Goal: Task Accomplishment & Management: Complete application form

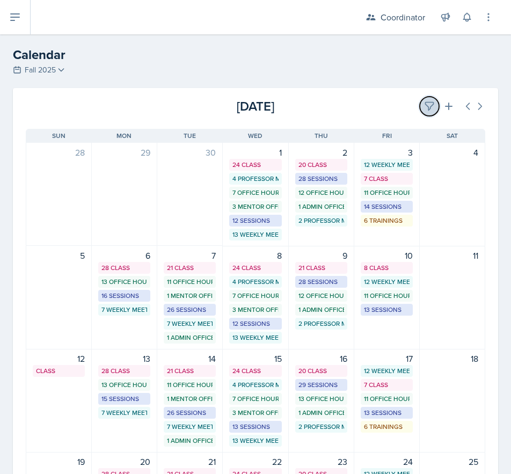
click at [424, 102] on icon at bounding box center [429, 106] width 11 height 11
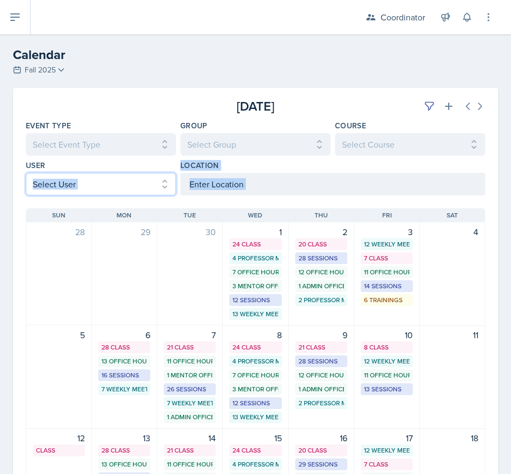
click at [77, 177] on select "Select User All [PERSON_NAME] [PERSON_NAME] [PERSON_NAME] [PERSON_NAME] [PERSON…" at bounding box center [101, 184] width 150 height 23
select select "9becbc58-f797-4ff2-9f76-1bdb99650a58"
click at [26, 173] on select "Select User All [PERSON_NAME] [PERSON_NAME] [PERSON_NAME] [PERSON_NAME] [PERSON…" at bounding box center [101, 184] width 150 height 23
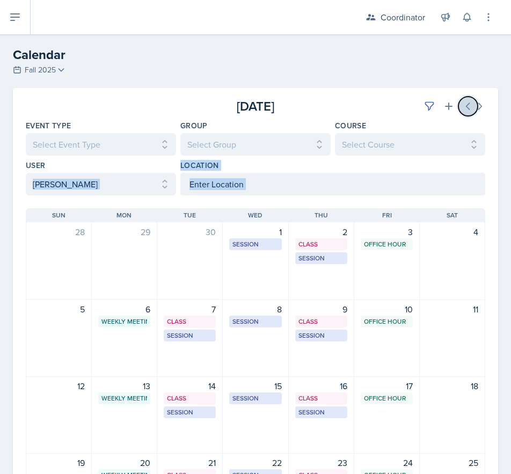
click at [462, 106] on icon at bounding box center [467, 106] width 11 height 11
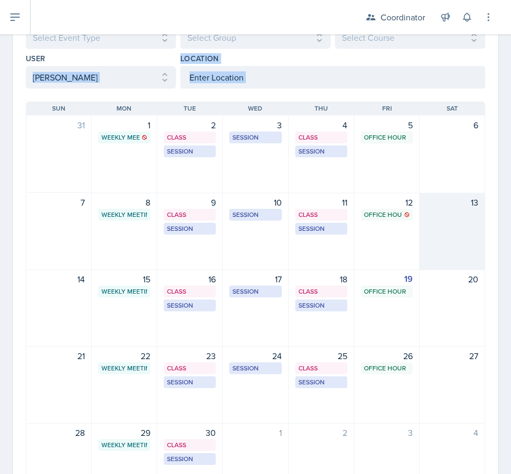
scroll to position [172, 0]
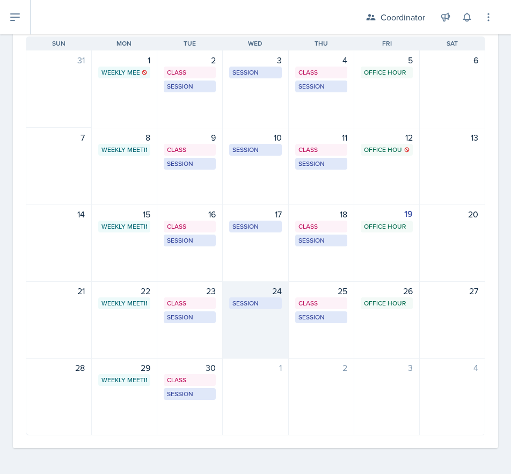
click at [237, 331] on div "24 Session MSB 102 1:30 PM - 2:30 PM" at bounding box center [255, 319] width 65 height 77
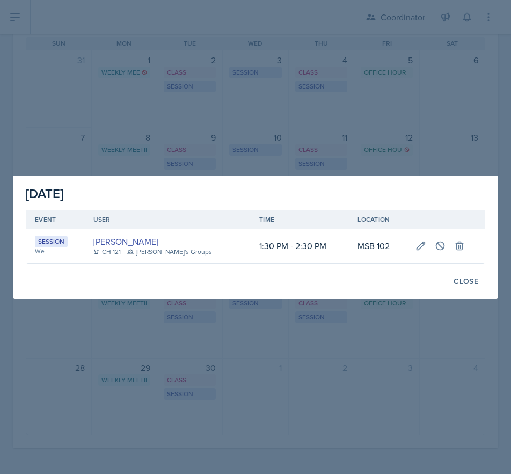
drag, startPoint x: 300, startPoint y: 430, endPoint x: 331, endPoint y: 452, distance: 38.1
click at [300, 429] on div at bounding box center [255, 237] width 511 height 474
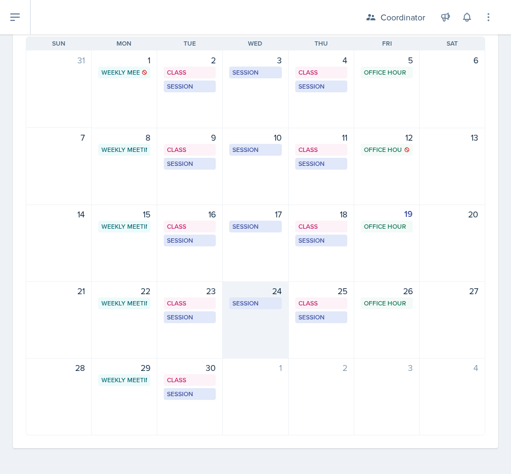
click at [255, 336] on div "24 Session MSB 102 1:30 PM - 2:30 PM" at bounding box center [255, 319] width 65 height 77
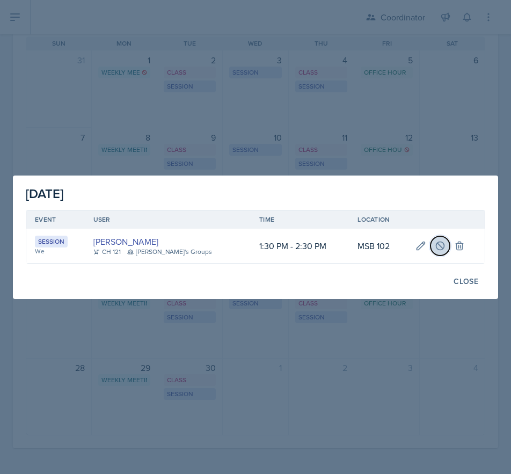
click at [430, 253] on button at bounding box center [439, 245] width 19 height 19
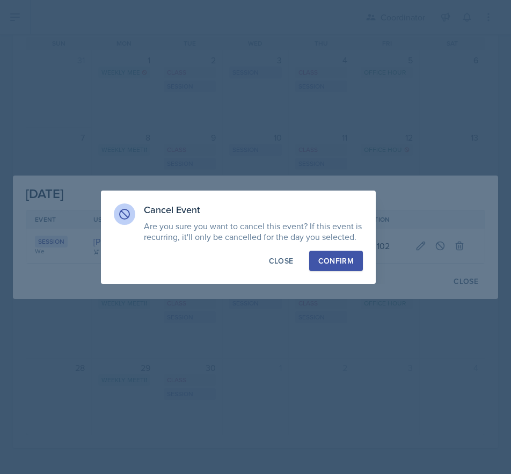
click at [333, 262] on div "Confirm" at bounding box center [335, 260] width 35 height 11
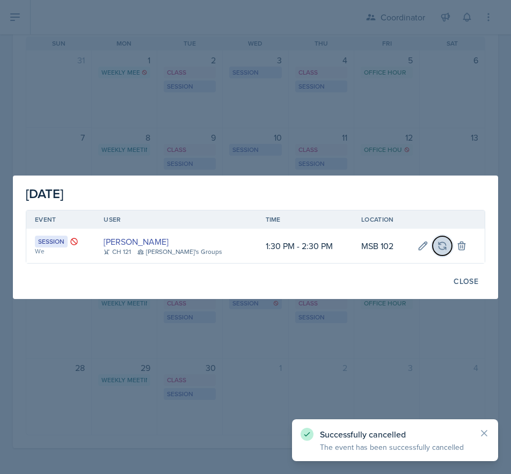
click at [440, 245] on button at bounding box center [441, 245] width 19 height 19
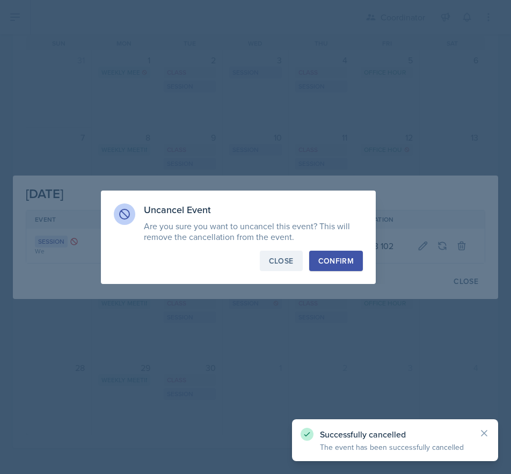
click at [289, 263] on div "Close" at bounding box center [281, 260] width 25 height 11
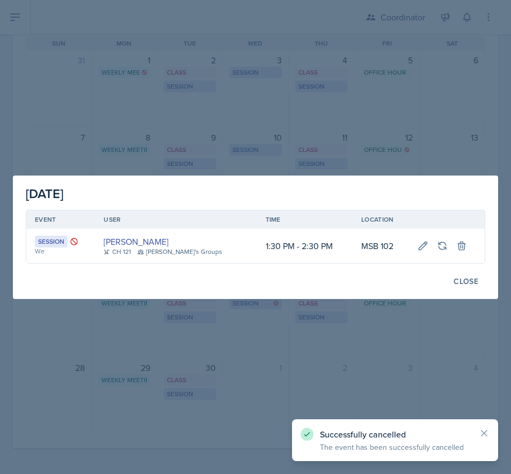
click at [315, 368] on div at bounding box center [255, 237] width 511 height 474
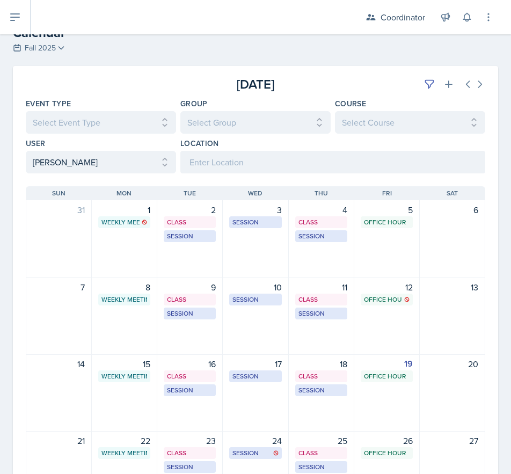
scroll to position [11, 0]
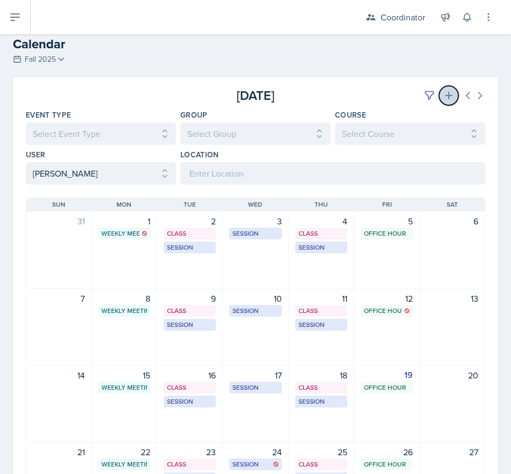
click at [445, 93] on icon at bounding box center [449, 96] width 8 height 8
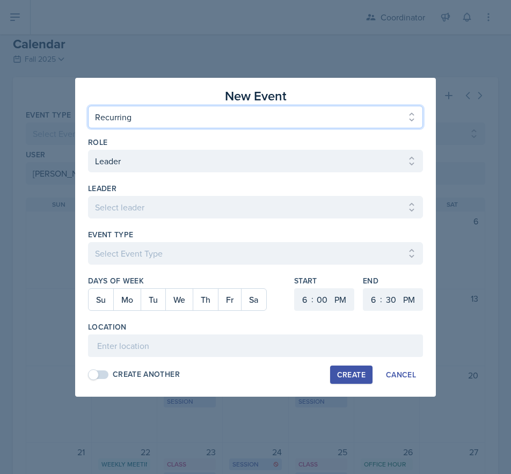
click at [117, 121] on select "One Time Recurring" at bounding box center [255, 117] width 335 height 23
select select "One Time"
click at [88, 106] on select "One Time Recurring" at bounding box center [255, 117] width 335 height 23
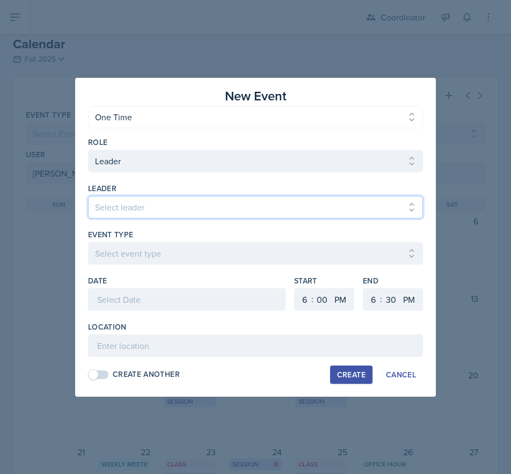
click at [125, 204] on select "Select leader [PERSON_NAME] [PERSON_NAME] [PERSON_NAME] [PERSON_NAME] [PERSON_N…" at bounding box center [255, 207] width 335 height 23
select select "ed738c43-54f4-4c4d-bc24-1a2f0bfe5e4e"
click at [88, 196] on select "Select leader [PERSON_NAME] [PERSON_NAME] [PERSON_NAME] [PERSON_NAME] [PERSON_N…" at bounding box center [255, 207] width 335 height 23
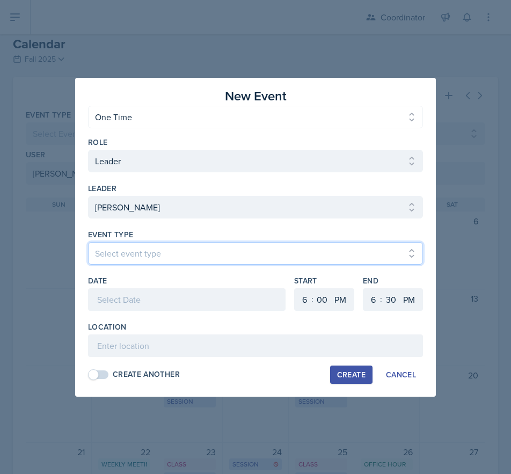
click at [127, 262] on select "Select event type Admin Office Hour Cal Workshop Class Class Announcement LA Pe…" at bounding box center [255, 253] width 335 height 23
select select "30b582fb-8ac9-49fb-a214-1fb047ccc295"
click at [88, 242] on select "Select event type Admin Office Hour Cal Workshop Class Class Announcement LA Pe…" at bounding box center [255, 253] width 335 height 23
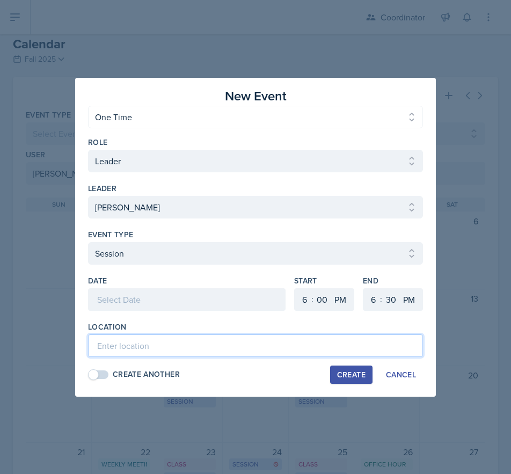
click at [132, 349] on input at bounding box center [255, 345] width 335 height 23
type input "MSB 112 - Test Review"
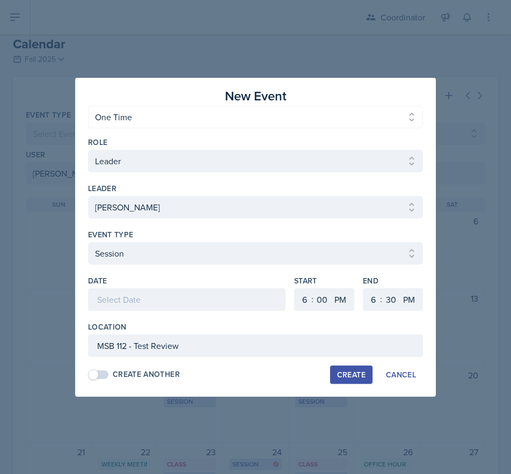
click at [106, 295] on div at bounding box center [186, 299] width 197 height 23
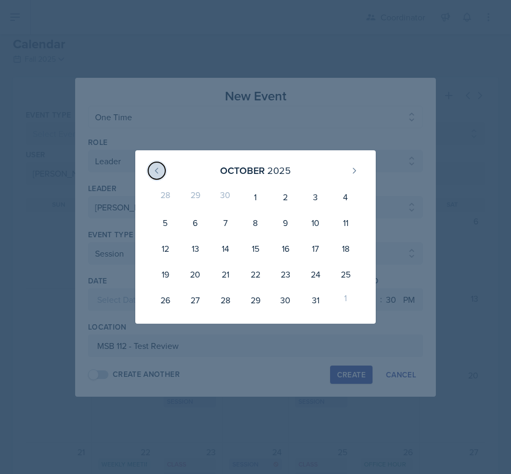
click at [160, 167] on icon at bounding box center [156, 170] width 9 height 9
click at [265, 276] on div "24" at bounding box center [255, 274] width 30 height 26
type input "[DATE]"
click at [265, 276] on div "24" at bounding box center [255, 274] width 30 height 26
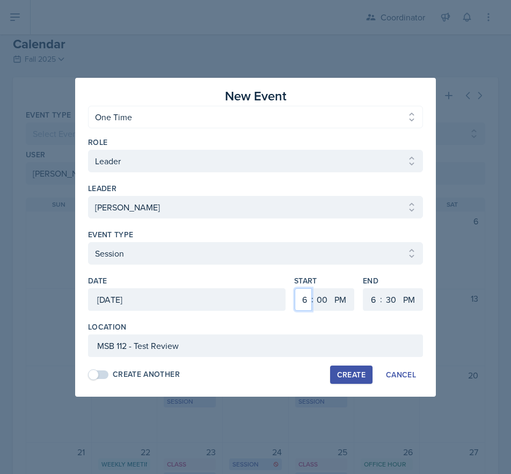
click at [295, 296] on select "1 2 3 4 5 6 7 8 9 10 11 12" at bounding box center [302, 299] width 17 height 23
select select "1"
click at [294, 288] on select "1 2 3 4 5 6 7 8 9 10 11 12" at bounding box center [302, 299] width 17 height 23
click at [328, 304] on select "00 05 10 15 20 25 30 35 40 45 50 55" at bounding box center [321, 299] width 17 height 23
select select "30"
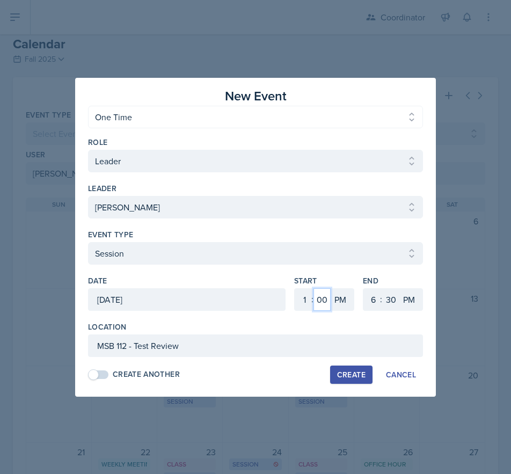
click at [313, 288] on select "00 05 10 15 20 25 30 35 40 45 50 55" at bounding box center [321, 299] width 17 height 23
click at [376, 301] on select "1 2 3 4 5 6 7 8 9 10 11 12" at bounding box center [371, 299] width 17 height 23
select select "2"
click at [363, 288] on select "1 2 3 4 5 6 7 8 9 10 11 12" at bounding box center [371, 299] width 17 height 23
click at [345, 381] on button "Create" at bounding box center [351, 374] width 42 height 18
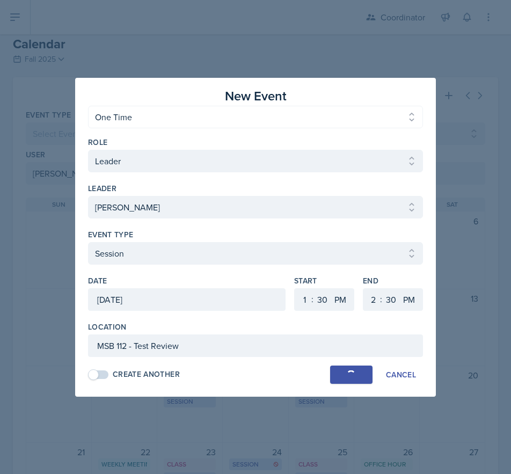
select select
select select "6"
select select "0"
select select "6"
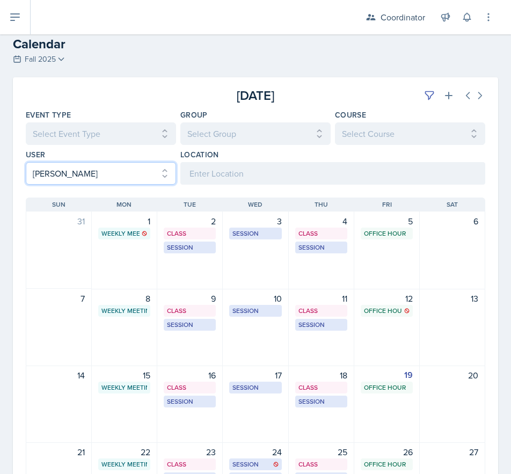
click at [79, 170] on select "Select User All [PERSON_NAME] [PERSON_NAME] [PERSON_NAME] [PERSON_NAME] [PERSON…" at bounding box center [101, 173] width 150 height 23
select select "6069f164-6866-4437-8498-aa346f5abfc6"
click at [26, 162] on select "Select User All [PERSON_NAME] [PERSON_NAME] [PERSON_NAME] [PERSON_NAME] [PERSON…" at bounding box center [101, 173] width 150 height 23
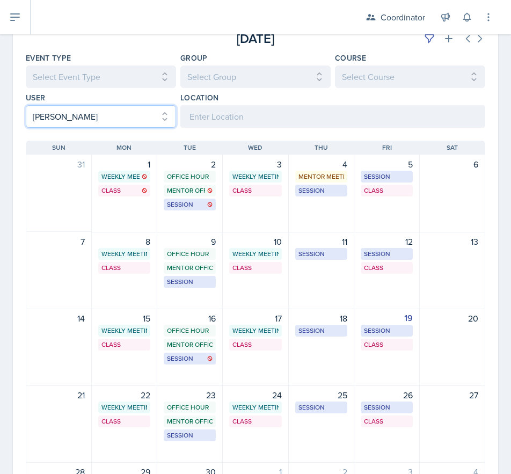
scroll to position [118, 0]
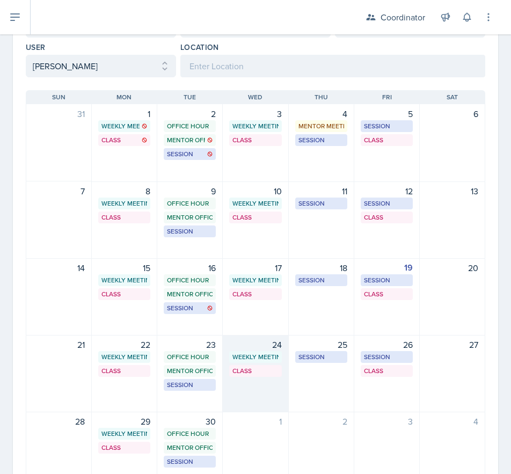
click at [261, 395] on div "24 Weekly Meeting SSC 4:30 PM - 5:30 PM Class MSB 100 11:20 PM - 12:15 PM" at bounding box center [255, 373] width 65 height 77
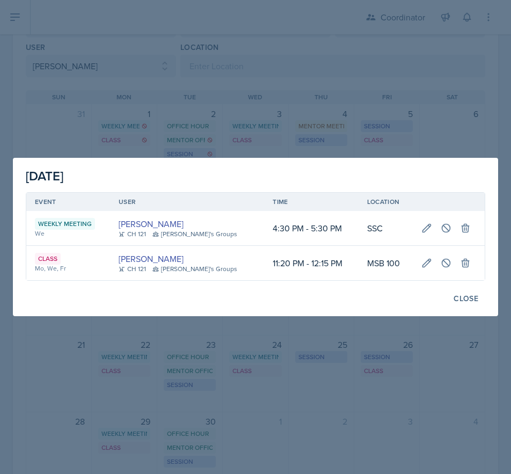
click at [273, 418] on div at bounding box center [255, 237] width 511 height 474
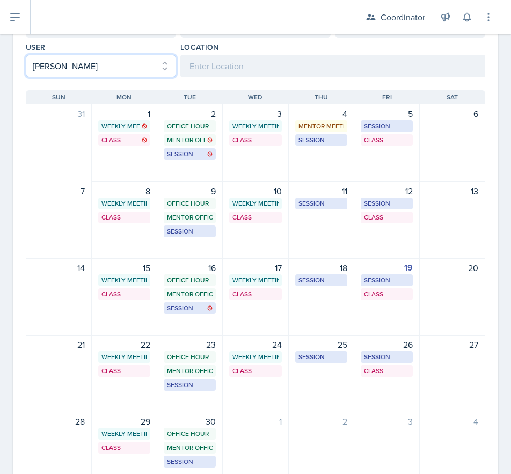
click at [93, 71] on select "Select User All [PERSON_NAME] [PERSON_NAME] [PERSON_NAME] [PERSON_NAME] [PERSON…" at bounding box center [101, 66] width 150 height 23
select select
click at [26, 55] on select "Select User All [PERSON_NAME] [PERSON_NAME] [PERSON_NAME] [PERSON_NAME] [PERSON…" at bounding box center [101, 66] width 150 height 23
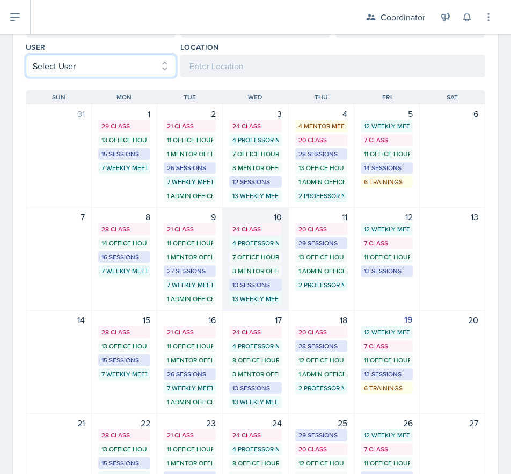
scroll to position [0, 0]
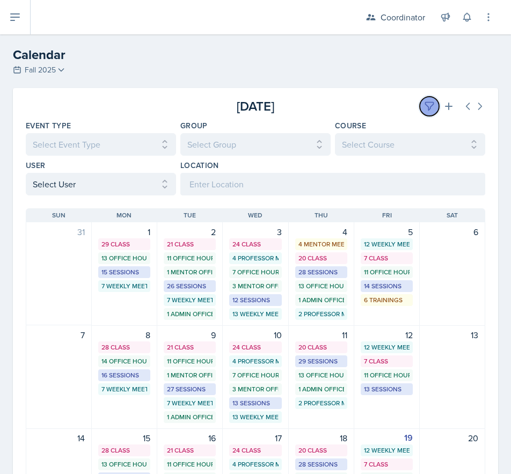
click at [425, 102] on icon at bounding box center [429, 106] width 8 height 8
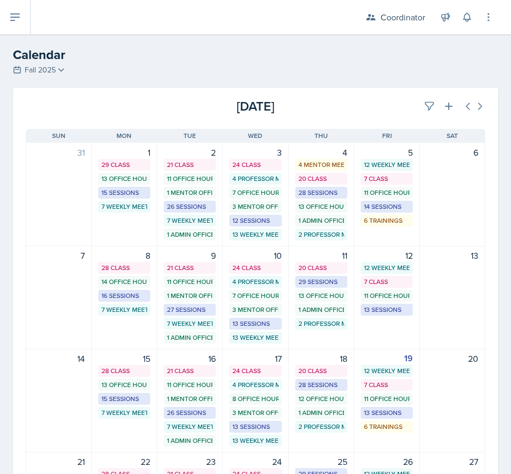
click at [360, 105] on div "[DATE]" at bounding box center [408, 106] width 153 height 19
